Goal: Use online tool/utility: Utilize a website feature to perform a specific function

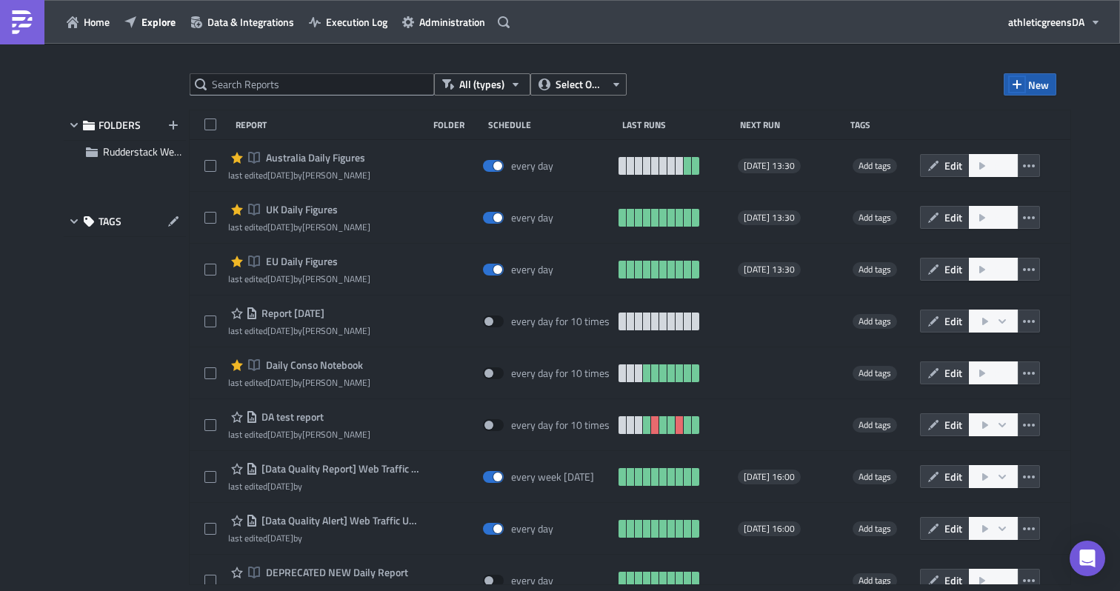
click at [1021, 89] on icon "button" at bounding box center [1017, 85] width 12 height 12
click at [965, 118] on div "Report" at bounding box center [998, 121] width 99 height 15
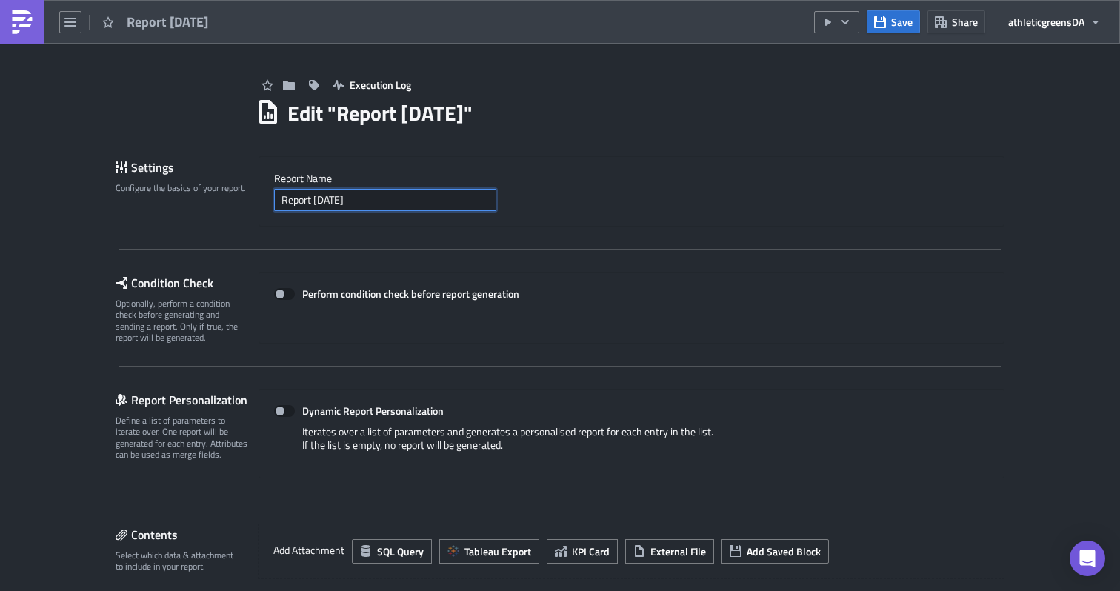
drag, startPoint x: 387, startPoint y: 206, endPoint x: 245, endPoint y: 203, distance: 141.5
click at [245, 203] on div "Settings Configure the basics of your report. Report Nam﻿e Report 2025-09-19" at bounding box center [560, 191] width 889 height 70
type input "Asana Tasks Reproting"
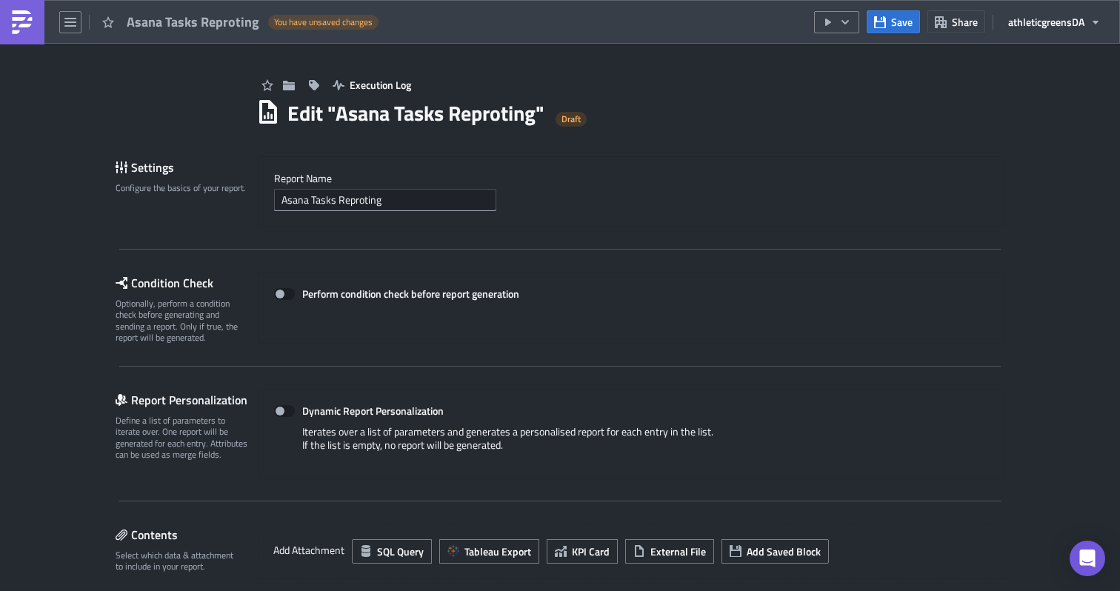
click at [579, 351] on div "Condition Check Optionally, perform a condition check before generating and sen…" at bounding box center [560, 319] width 889 height 95
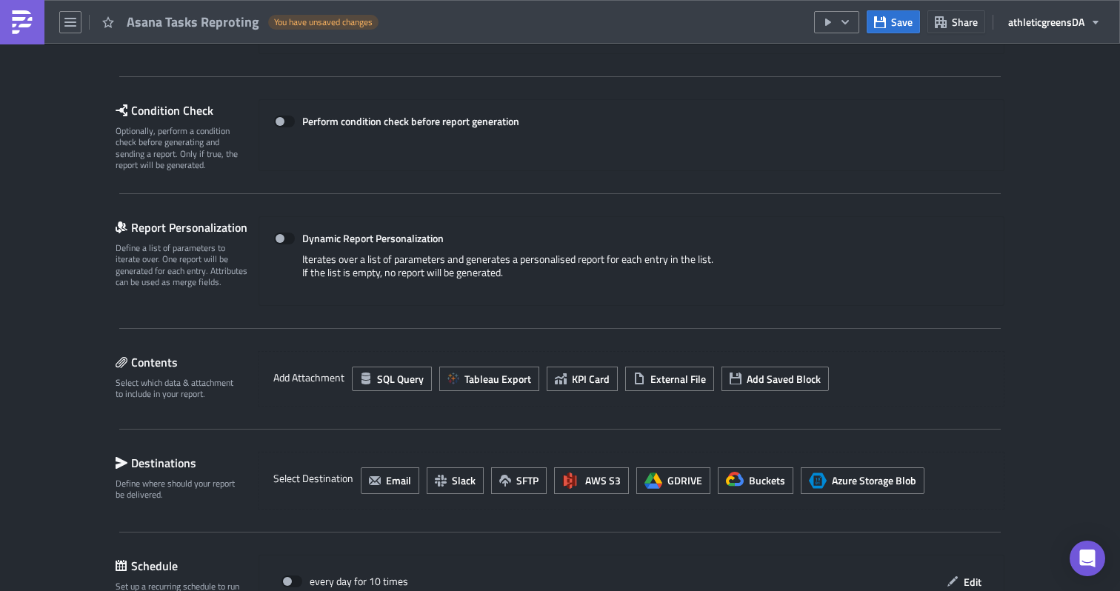
scroll to position [176, 0]
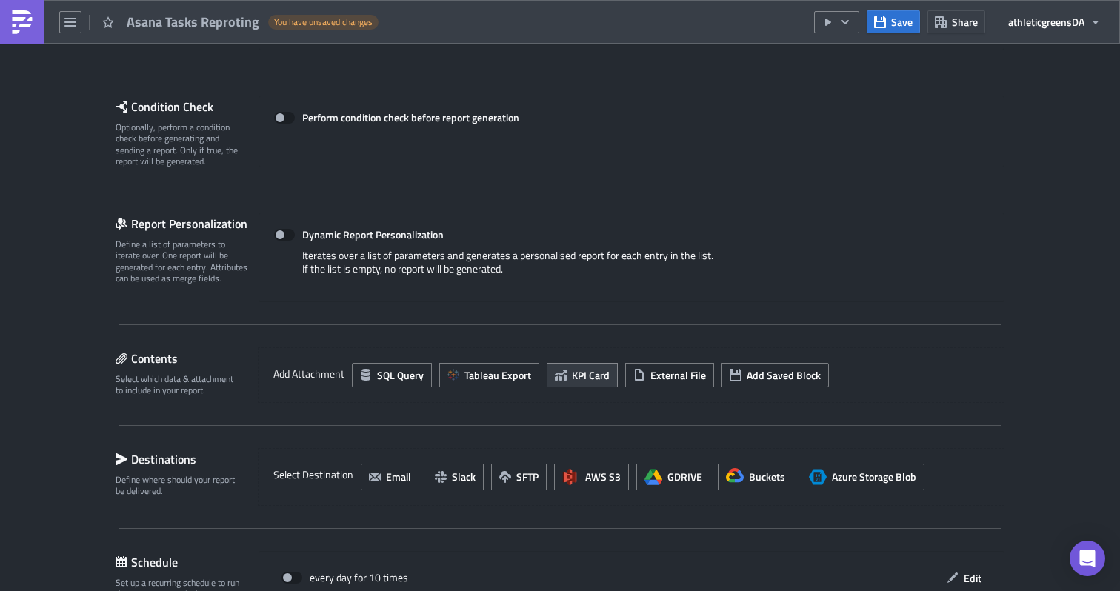
click at [592, 379] on span "KPI Card" at bounding box center [591, 375] width 38 height 16
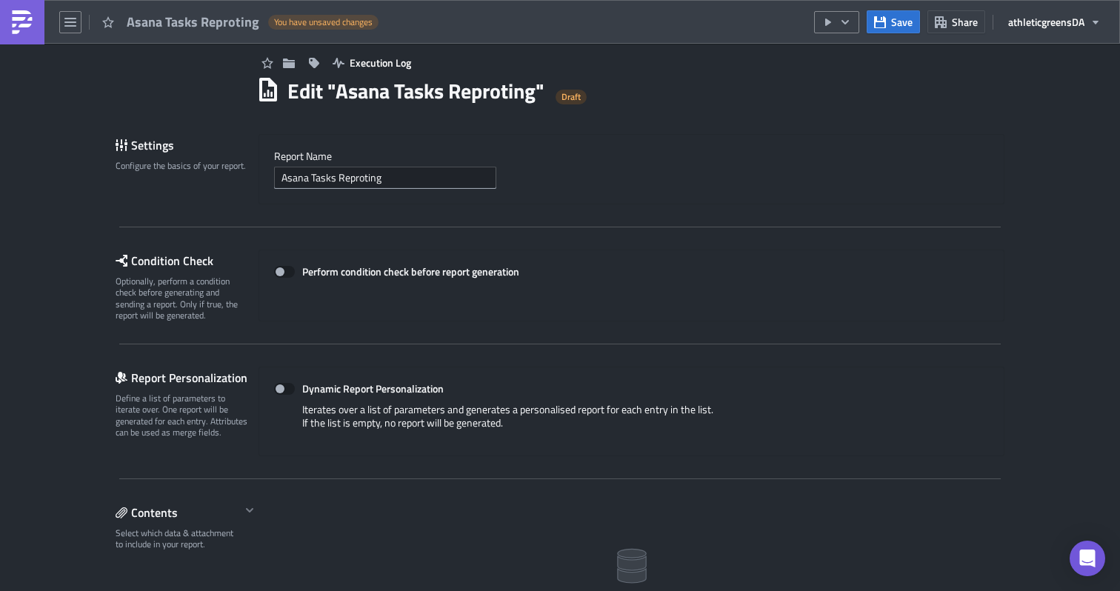
scroll to position [19, 0]
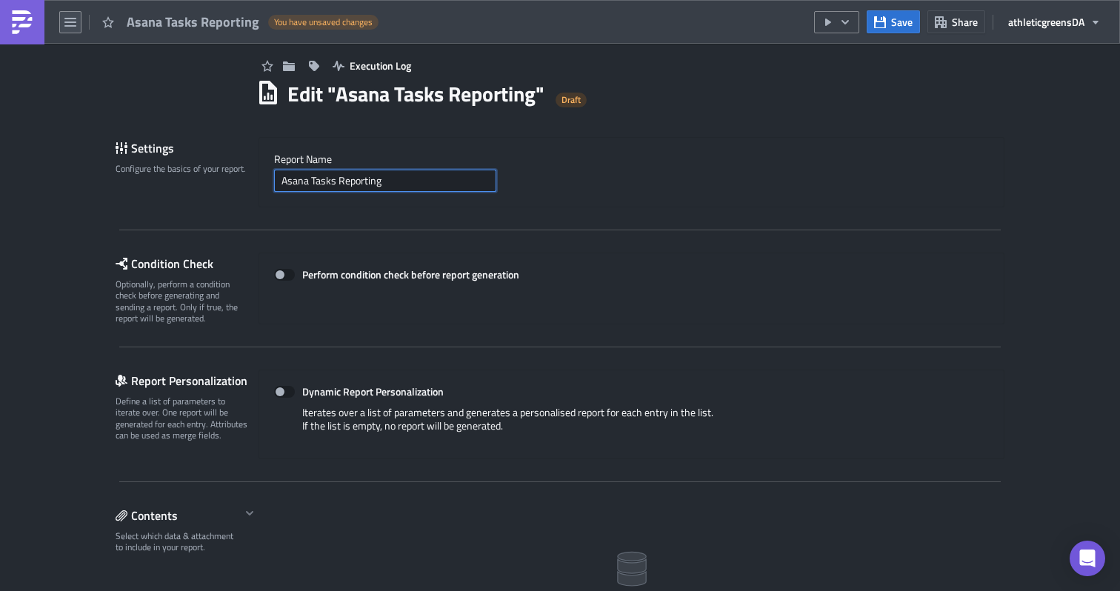
type input "Asana Tasks Reporting"
click at [76, 19] on button "button" at bounding box center [70, 22] width 22 height 22
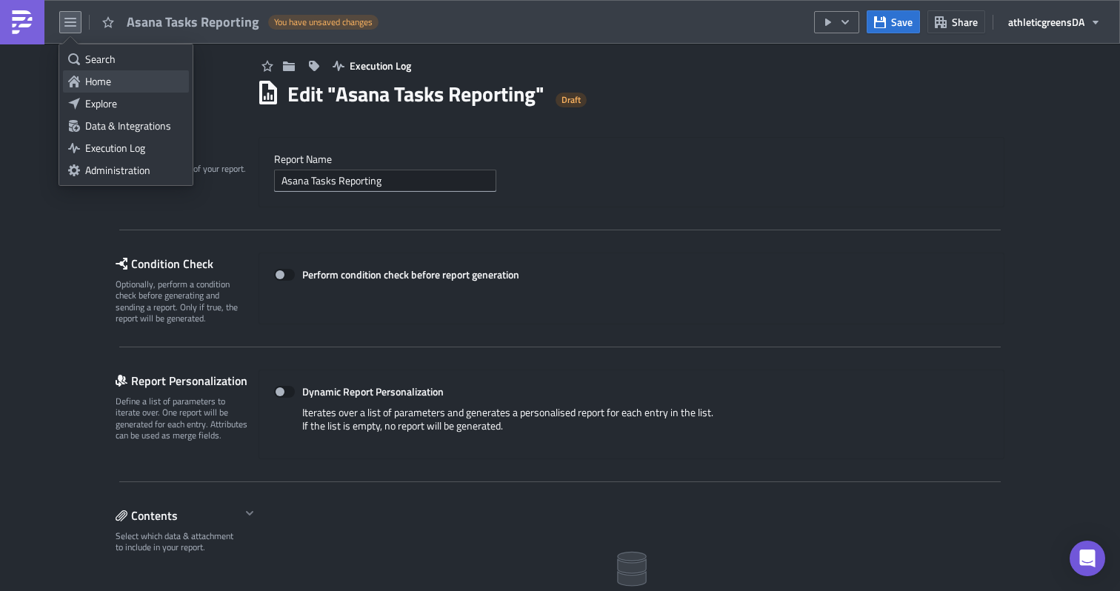
click at [100, 74] on div "Home" at bounding box center [134, 81] width 99 height 15
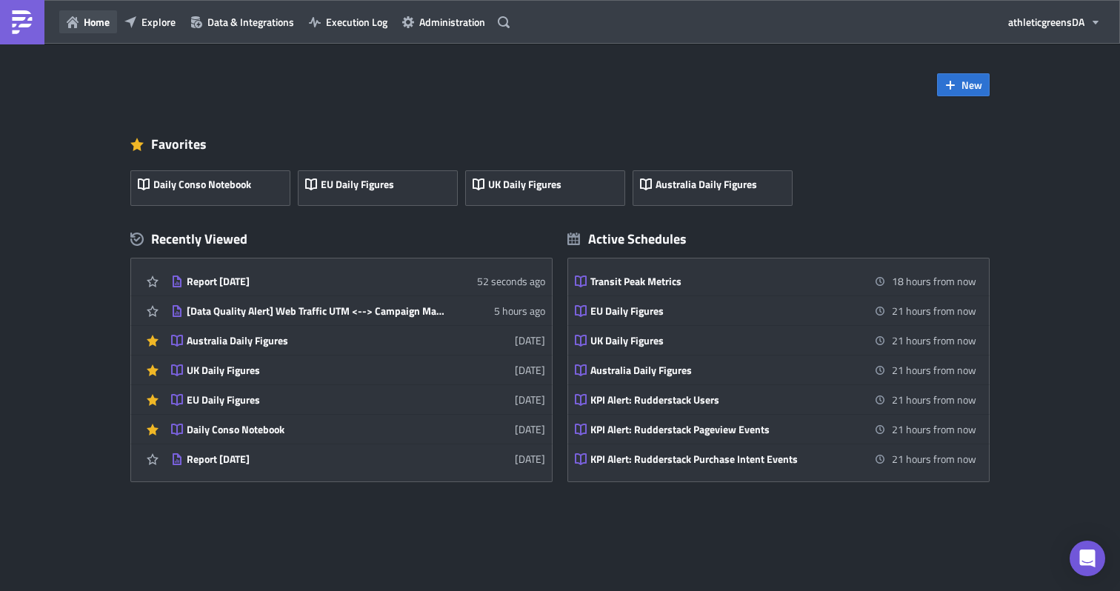
click at [93, 18] on span "Home" at bounding box center [97, 22] width 26 height 16
click at [152, 33] on button "Explore" at bounding box center [150, 21] width 66 height 23
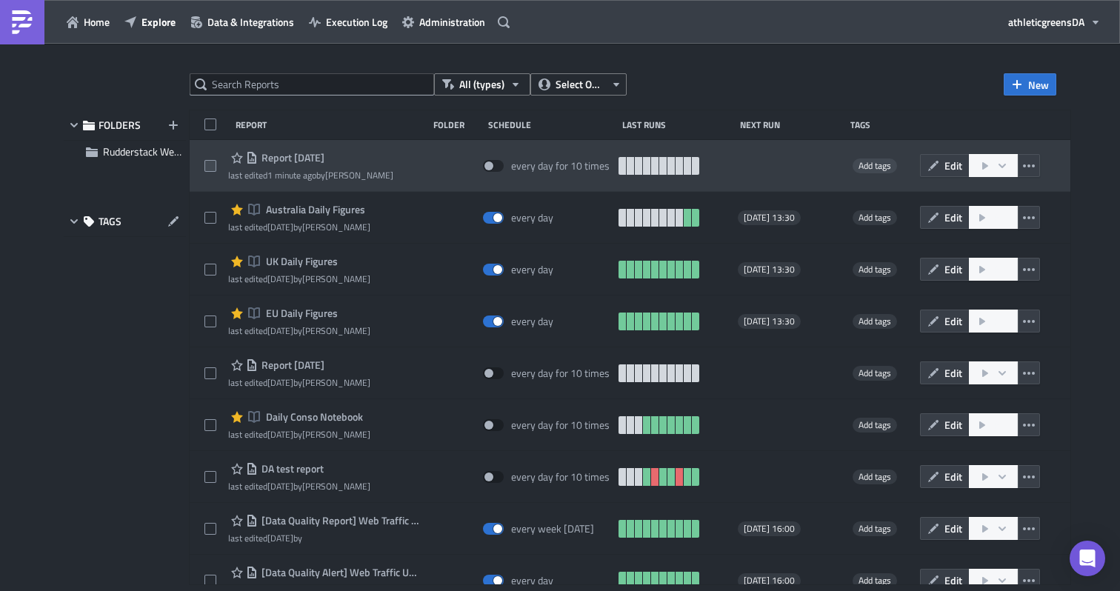
click at [205, 162] on span at bounding box center [210, 166] width 12 height 12
click at [207, 162] on input "checkbox" at bounding box center [212, 167] width 10 height 10
checkbox input "true"
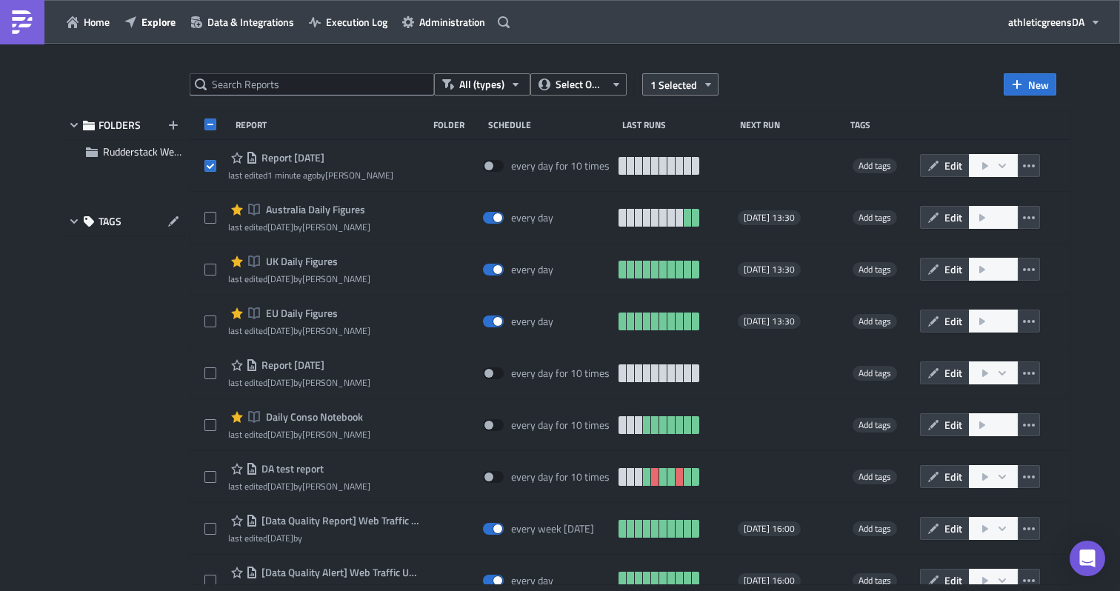
click at [695, 77] on span "1 Selected" at bounding box center [674, 85] width 47 height 16
click at [568, 94] on div "Remove selected" at bounding box center [565, 100] width 99 height 15
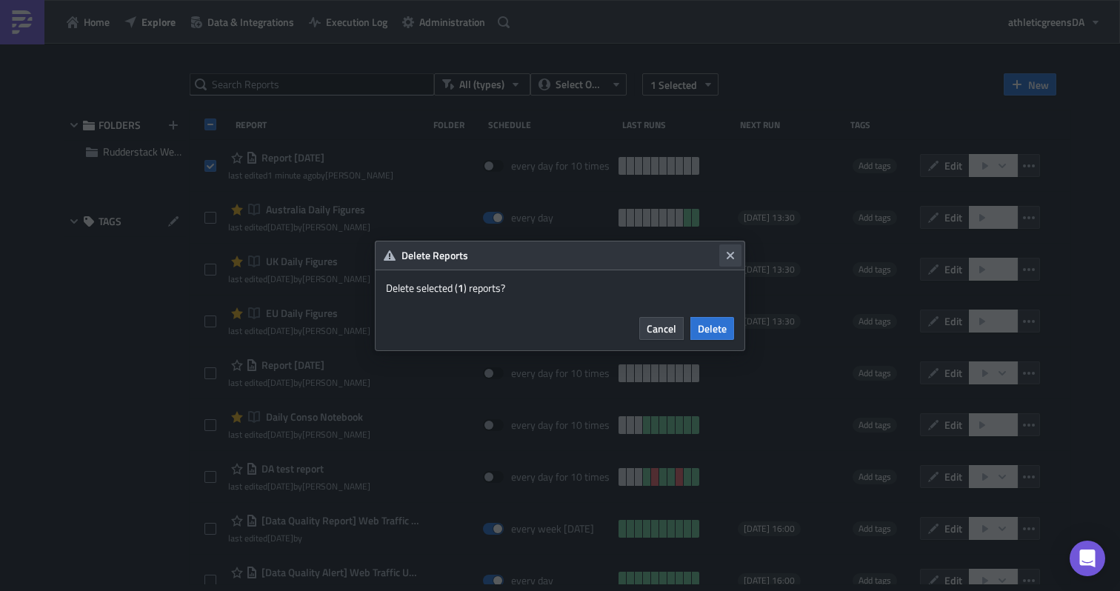
click at [729, 255] on icon "Close" at bounding box center [730, 254] width 7 height 7
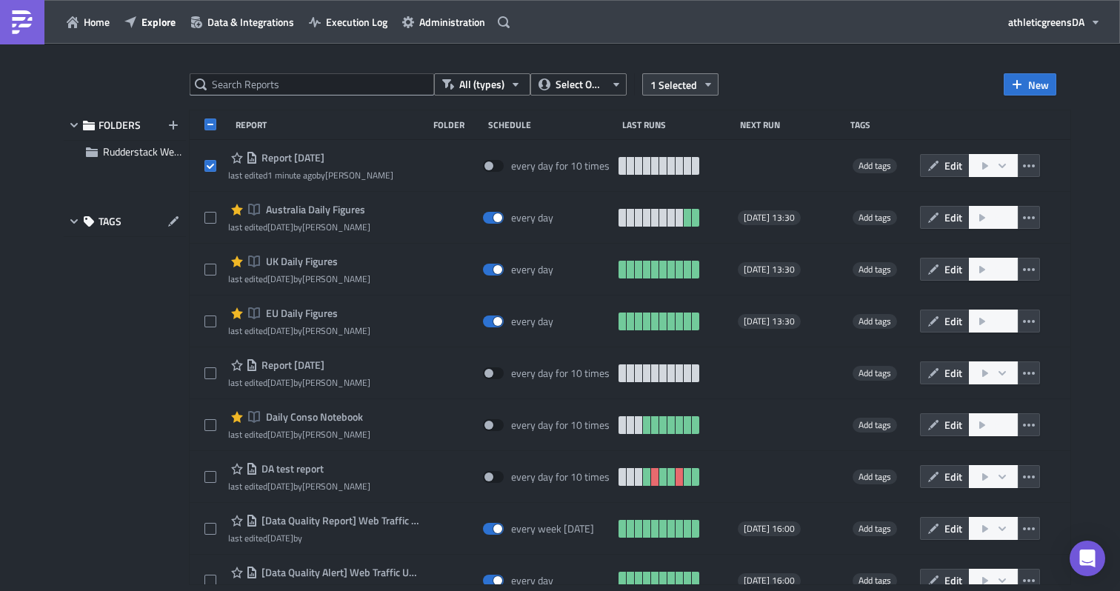
click at [678, 89] on span "1 Selected" at bounding box center [674, 85] width 47 height 16
click at [565, 93] on div "Remove selected" at bounding box center [565, 100] width 99 height 15
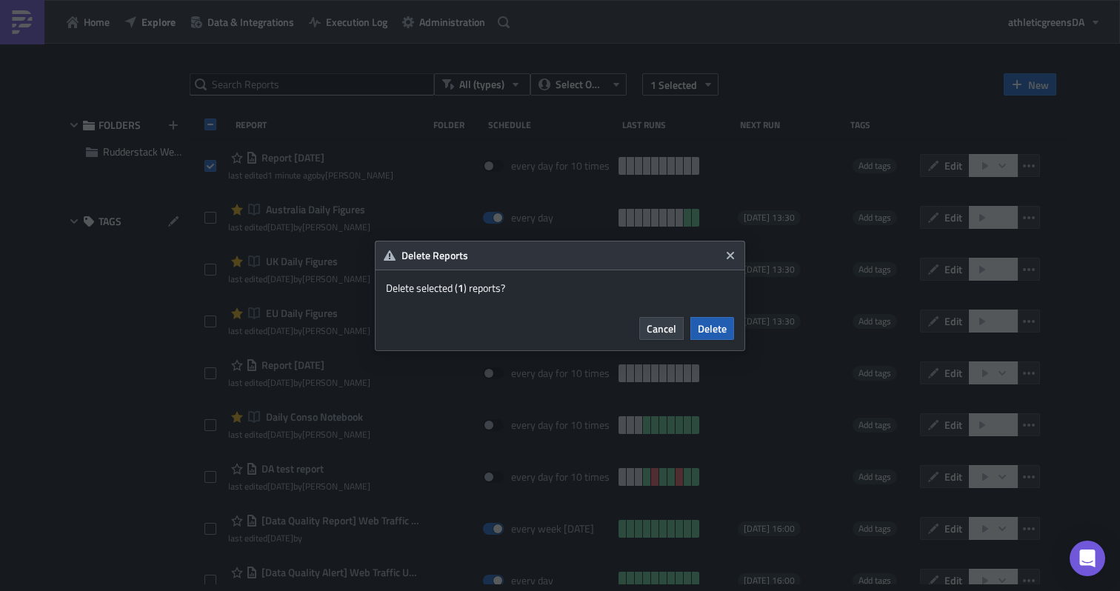
click at [701, 324] on span "Delete" at bounding box center [712, 329] width 29 height 16
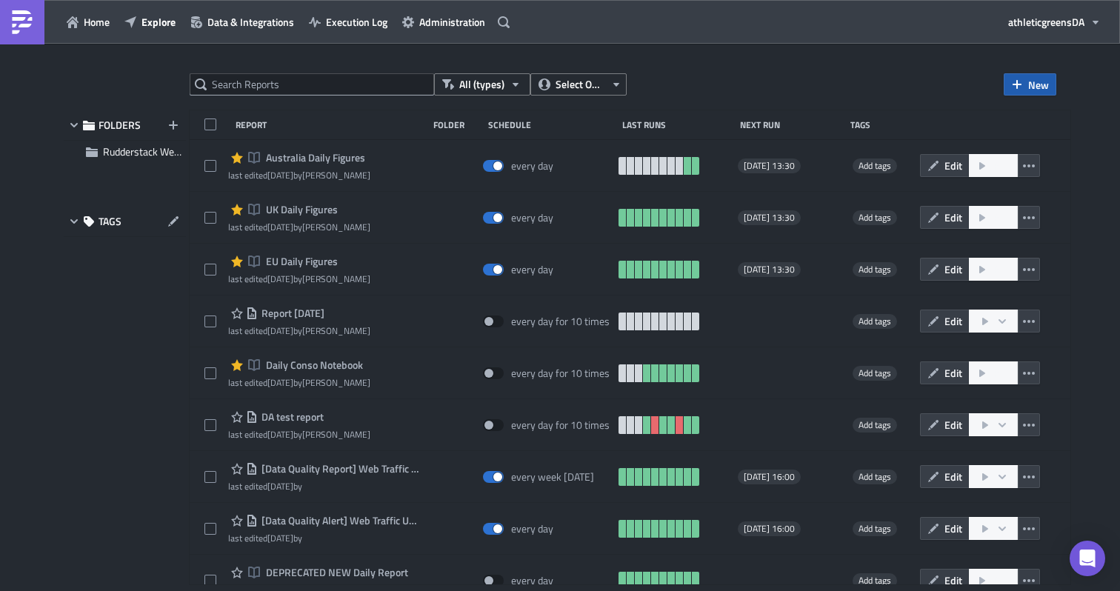
click at [1022, 88] on icon "button" at bounding box center [1017, 85] width 12 height 12
click at [959, 146] on div "Notebook" at bounding box center [998, 143] width 99 height 15
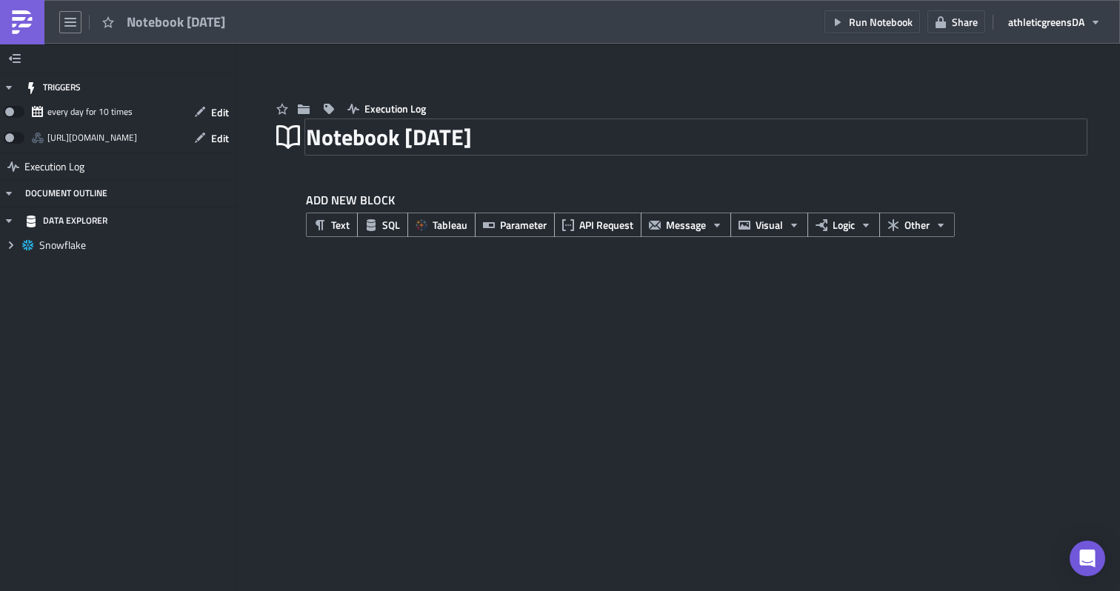
click at [476, 148] on div "Notebook [DATE]" at bounding box center [696, 137] width 780 height 34
click at [476, 148] on input "Notebook [DATE]" at bounding box center [417, 137] width 222 height 28
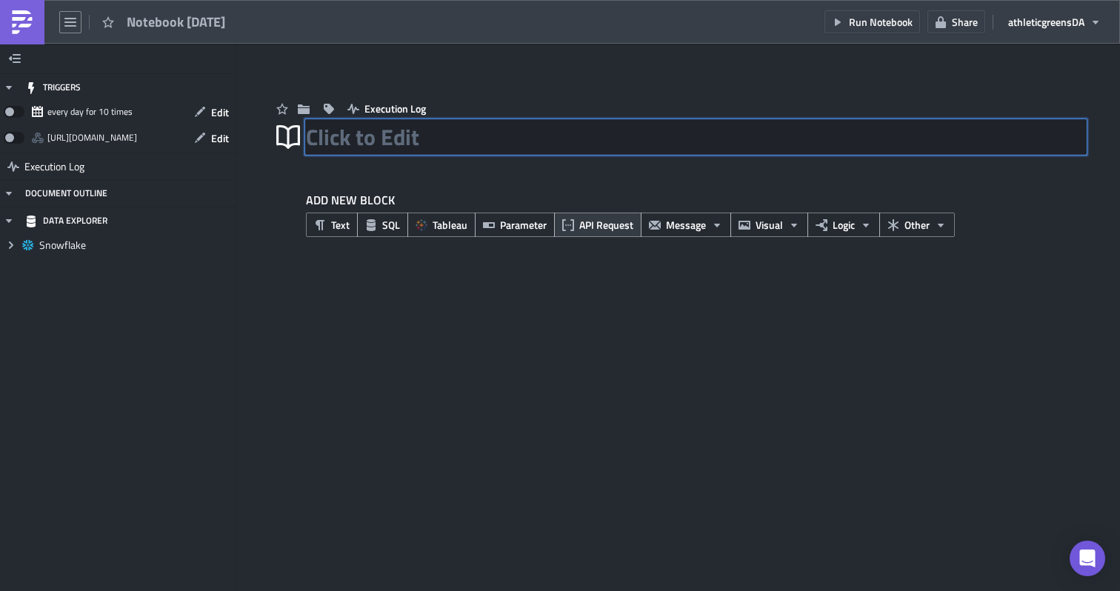
click at [614, 223] on span "API Request" at bounding box center [606, 225] width 54 height 16
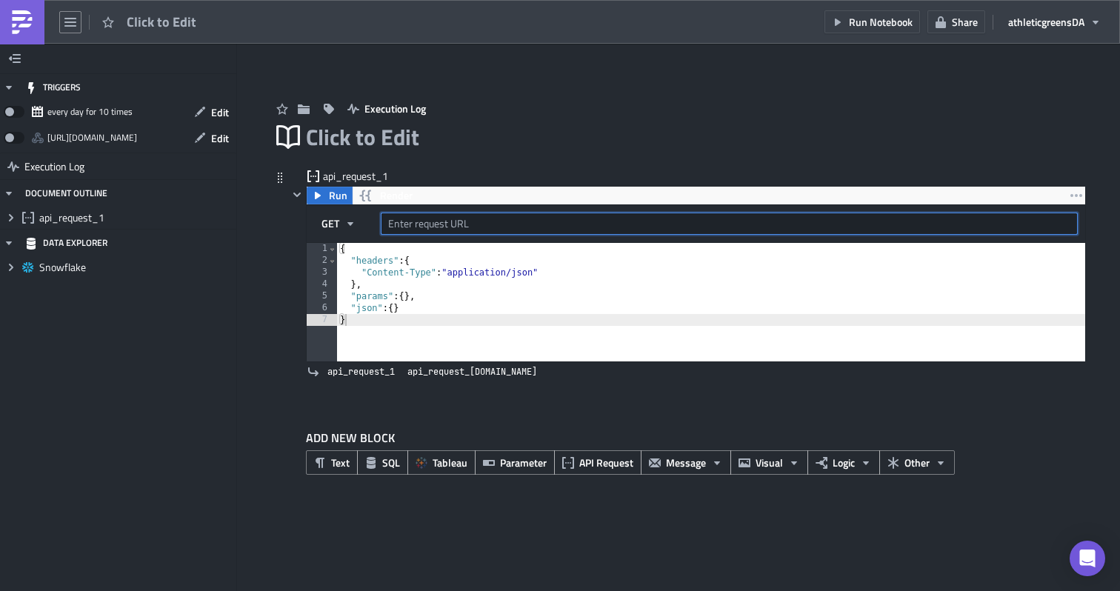
click at [474, 225] on input "text" at bounding box center [729, 224] width 697 height 22
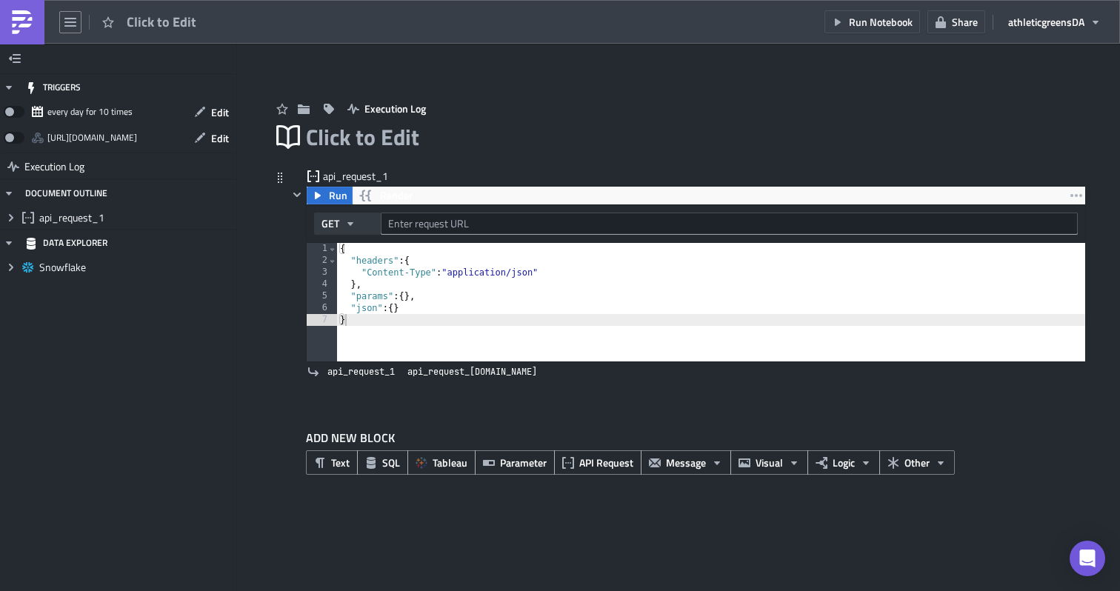
click at [336, 222] on span "GET" at bounding box center [331, 224] width 18 height 22
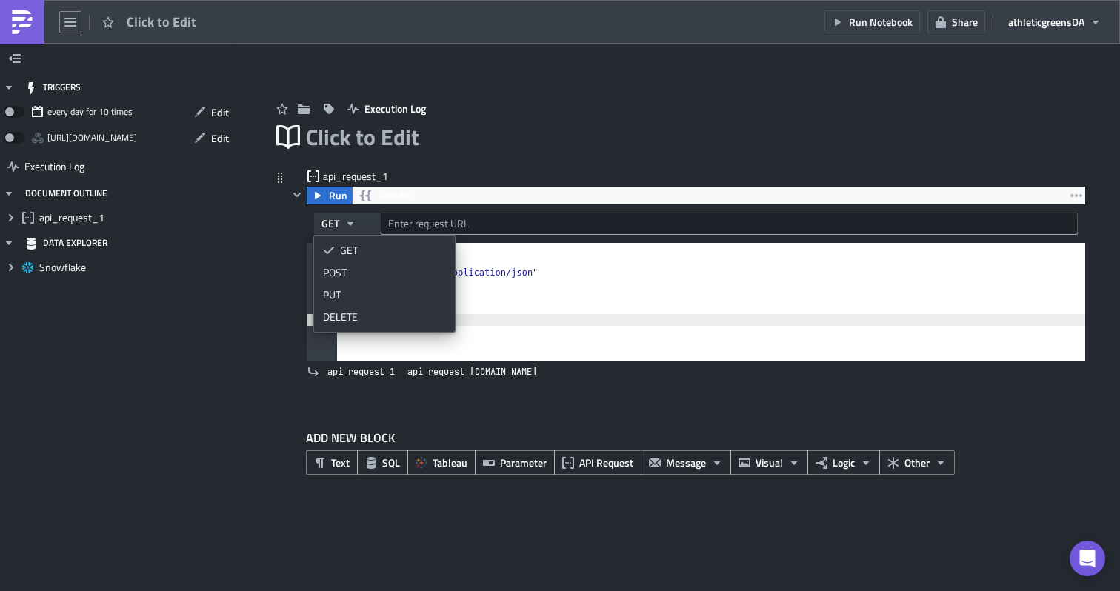
click at [339, 222] on button "GET" at bounding box center [347, 224] width 67 height 22
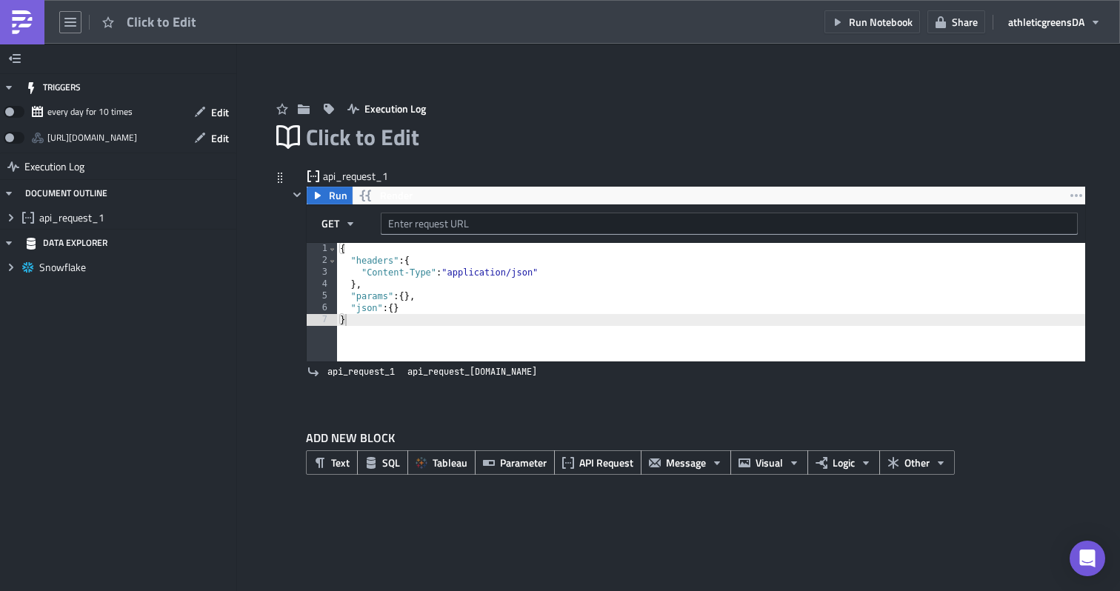
click at [313, 175] on icon at bounding box center [313, 176] width 12 height 12
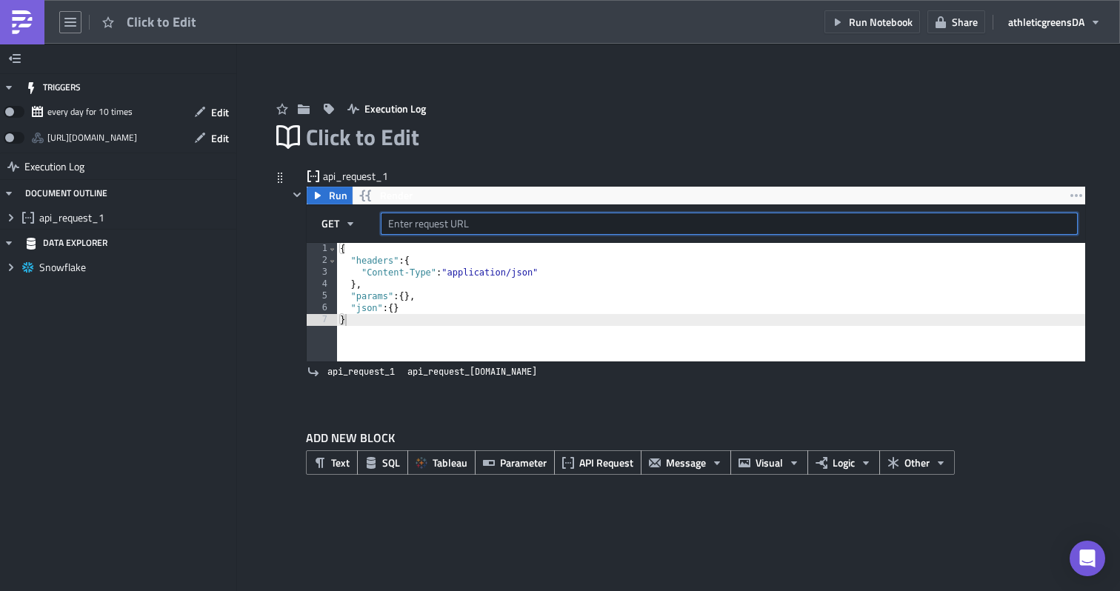
click at [481, 219] on input "text" at bounding box center [729, 224] width 697 height 22
paste input "https://[DOMAIN_NAME]/api/1.0/projects/{{ params.project_gid }}/tasks"
drag, startPoint x: 666, startPoint y: 224, endPoint x: 563, endPoint y: 223, distance: 103.0
click at [563, 223] on input "https://[DOMAIN_NAME]/api/1.0/projects/{{ params.project_gid }}/tasks" at bounding box center [729, 224] width 697 height 22
paste input "1210235698744379"
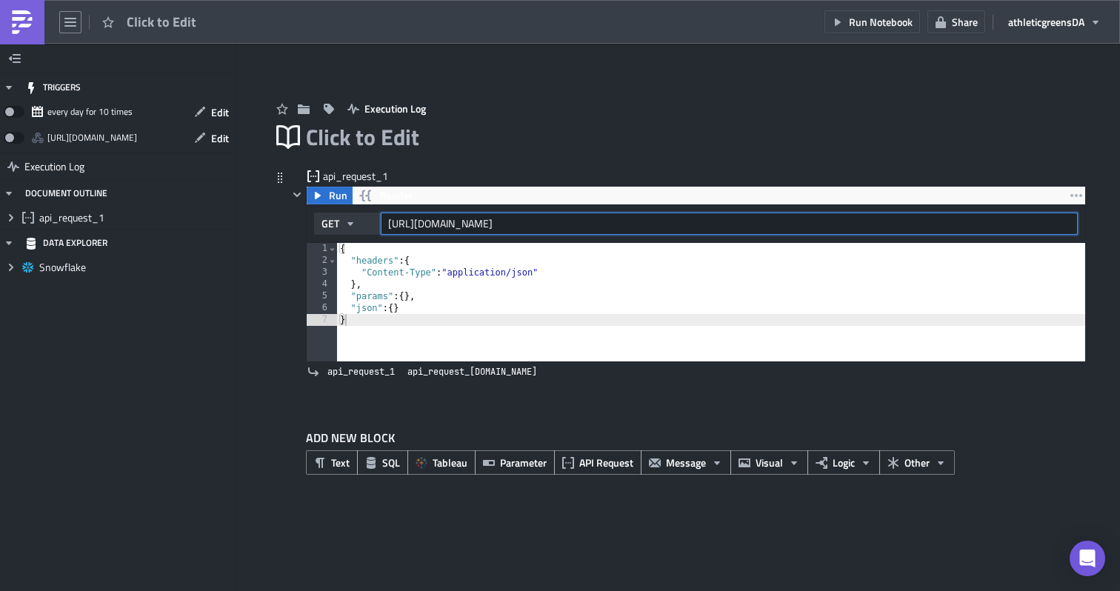
type input "[URL][DOMAIN_NAME]"
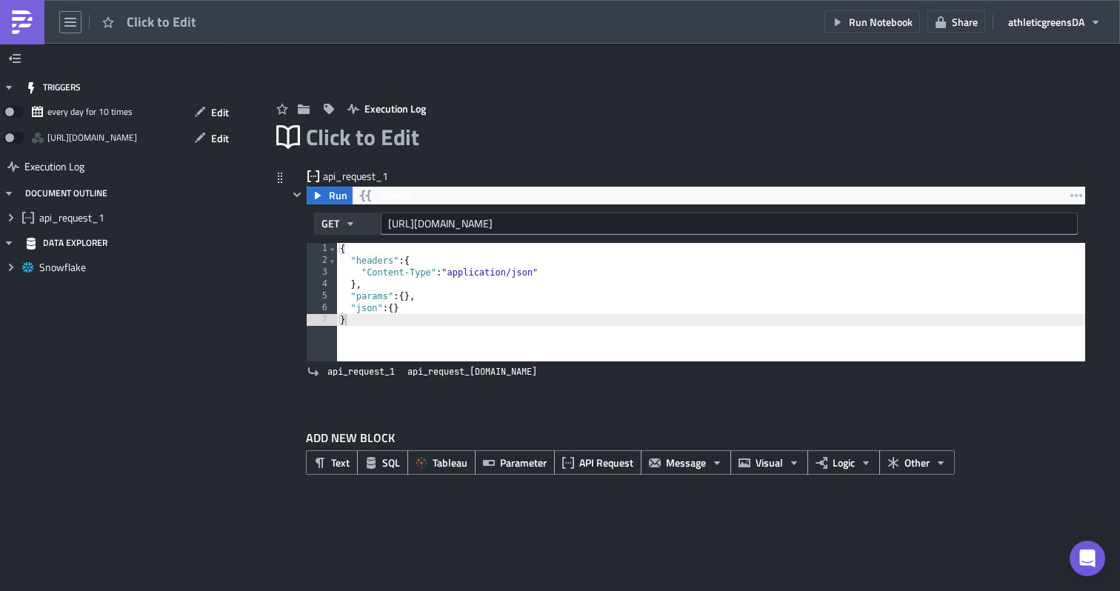
click at [353, 224] on icon "button" at bounding box center [351, 224] width 12 height 12
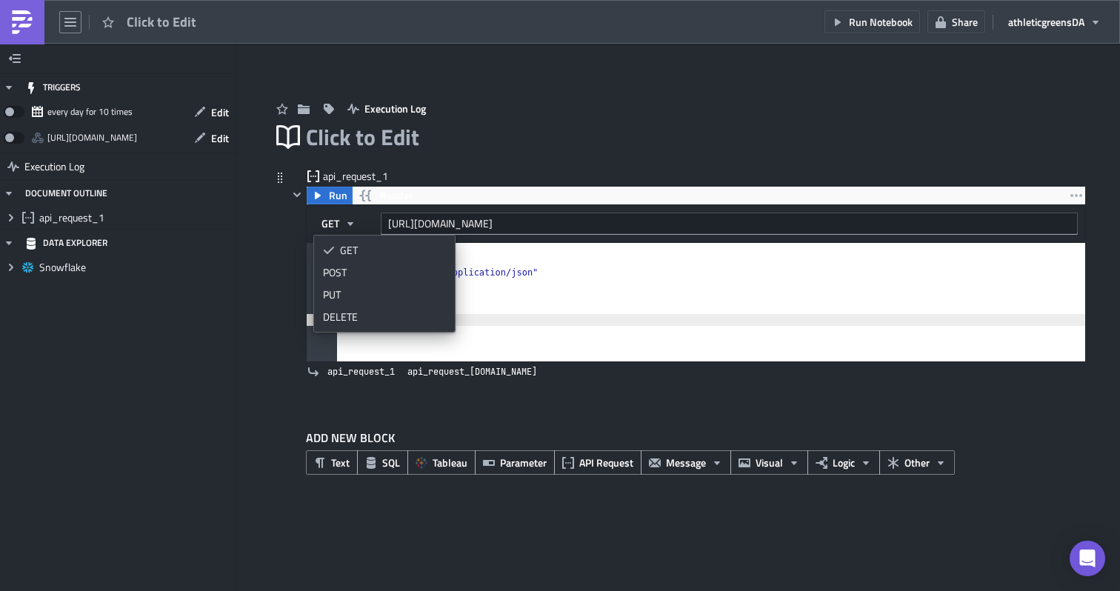
click at [284, 228] on div "api_request_1 Run Render GET [URL][DOMAIN_NAME] 1 2 3 4 5 6 7 { "headers" : { "…" at bounding box center [678, 288] width 815 height 238
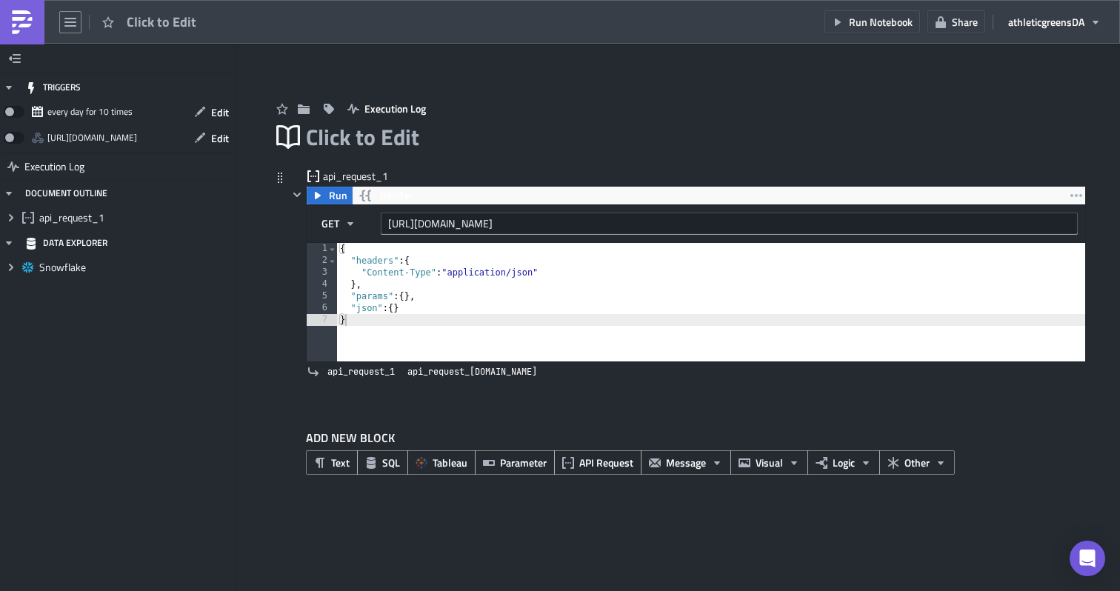
type textarea ""params": {},"
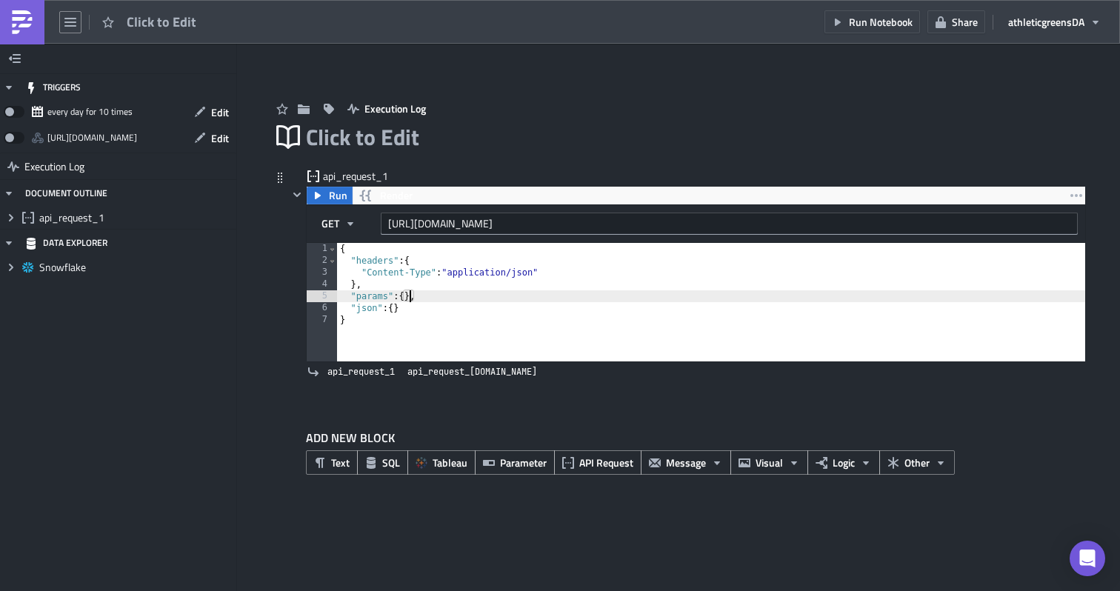
click at [409, 296] on div "{ "headers" : { "Content-Type" : "application/json" } , "params" : { } , "json"…" at bounding box center [711, 314] width 748 height 142
click at [488, 298] on div "{ "headers" : { "Content-Type" : "application/json" } , "params" : { } , "json"…" at bounding box center [711, 314] width 748 height 142
